Goal: Information Seeking & Learning: Learn about a topic

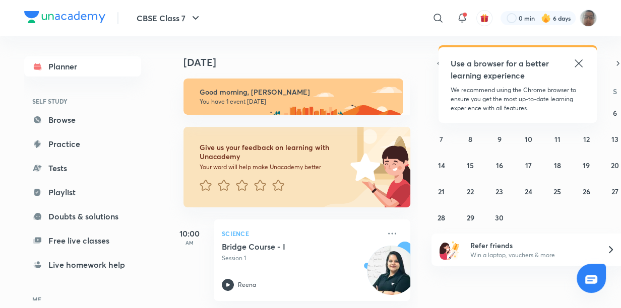
scroll to position [1, 0]
click at [275, 255] on p "Session 1" at bounding box center [301, 257] width 158 height 9
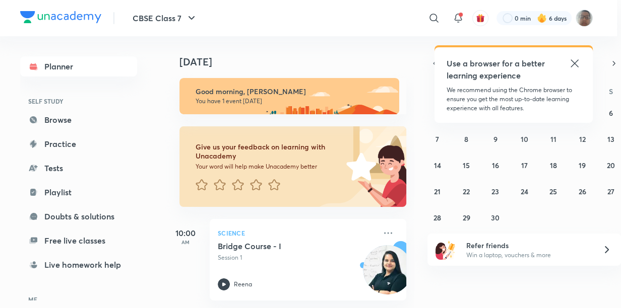
scroll to position [0, 1]
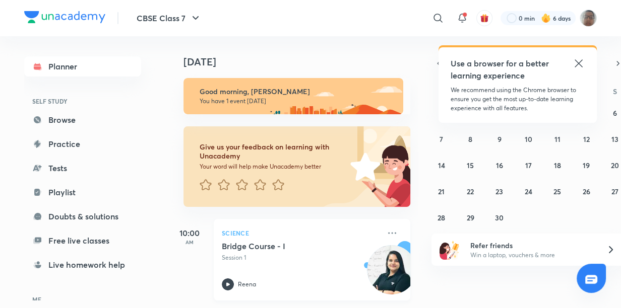
click at [231, 284] on icon at bounding box center [228, 285] width 12 height 12
drag, startPoint x: 577, startPoint y: 95, endPoint x: 573, endPoint y: 84, distance: 12.3
drag, startPoint x: 573, startPoint y: 84, endPoint x: 584, endPoint y: 63, distance: 23.2
click at [584, 63] on icon at bounding box center [578, 63] width 12 height 12
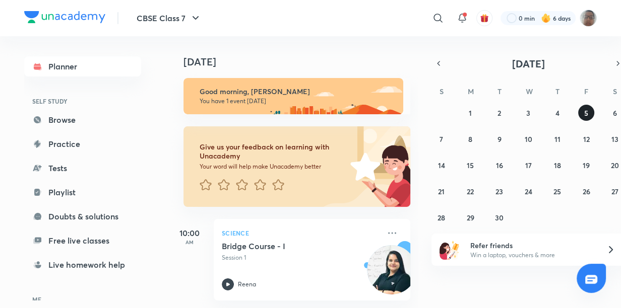
drag, startPoint x: 600, startPoint y: 128, endPoint x: 587, endPoint y: 112, distance: 20.9
drag, startPoint x: 587, startPoint y: 112, endPoint x: 371, endPoint y: 123, distance: 215.9
click at [371, 123] on div "Give us your feedback on learning with Unacademy Your word will help make Unaca…" at bounding box center [289, 160] width 241 height 93
click at [609, 111] on button "6" at bounding box center [615, 113] width 16 height 16
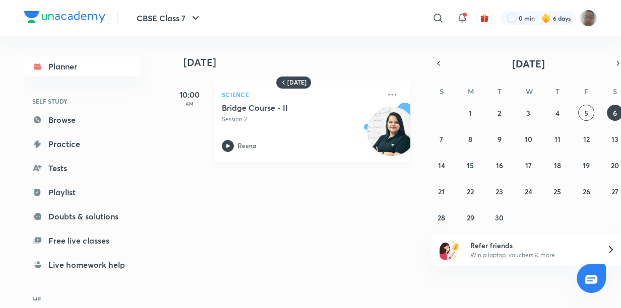
click at [324, 118] on p "Session 2" at bounding box center [301, 119] width 158 height 9
click at [324, 119] on p "Session 2" at bounding box center [301, 119] width 158 height 9
drag, startPoint x: 272, startPoint y: 142, endPoint x: 251, endPoint y: 149, distance: 22.0
click at [258, 150] on div "Reena" at bounding box center [301, 146] width 158 height 12
click at [172, 140] on div "10:00 AM" at bounding box center [189, 122] width 40 height 82
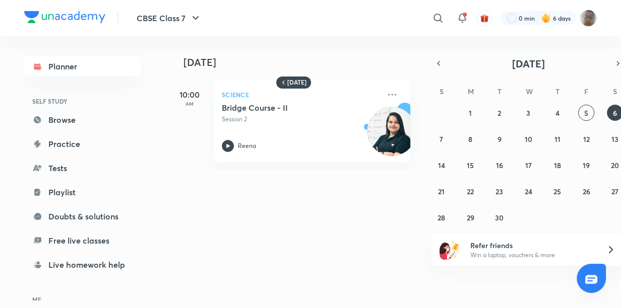
click at [186, 147] on div "10:00 AM" at bounding box center [189, 122] width 40 height 82
